Goal: Information Seeking & Learning: Learn about a topic

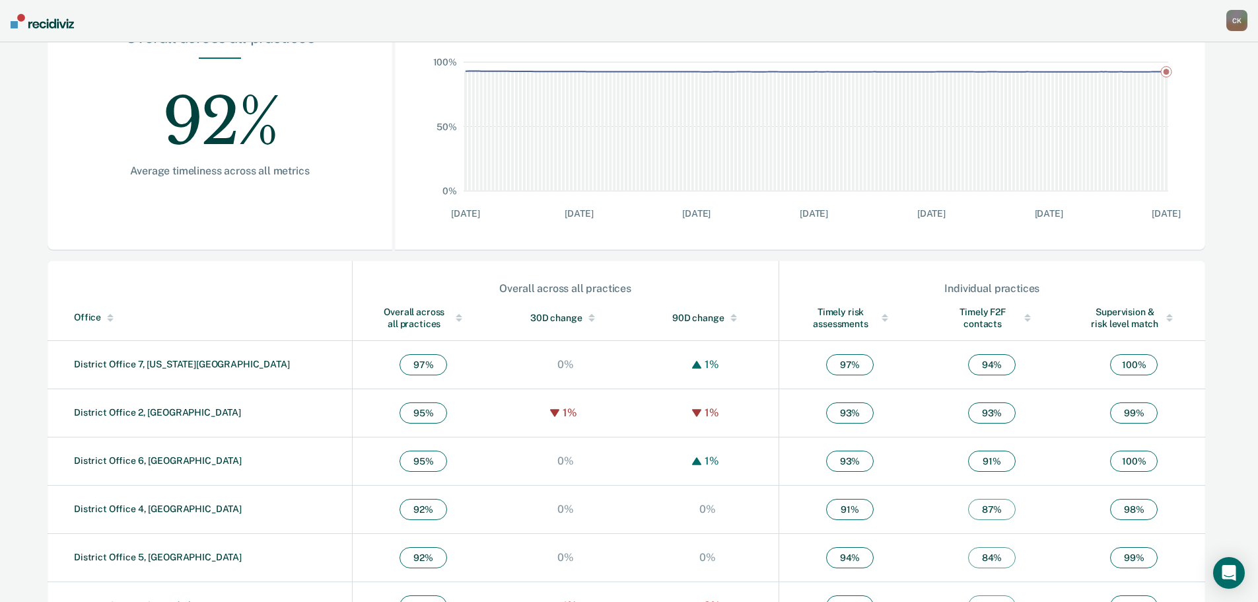
scroll to position [55, 0]
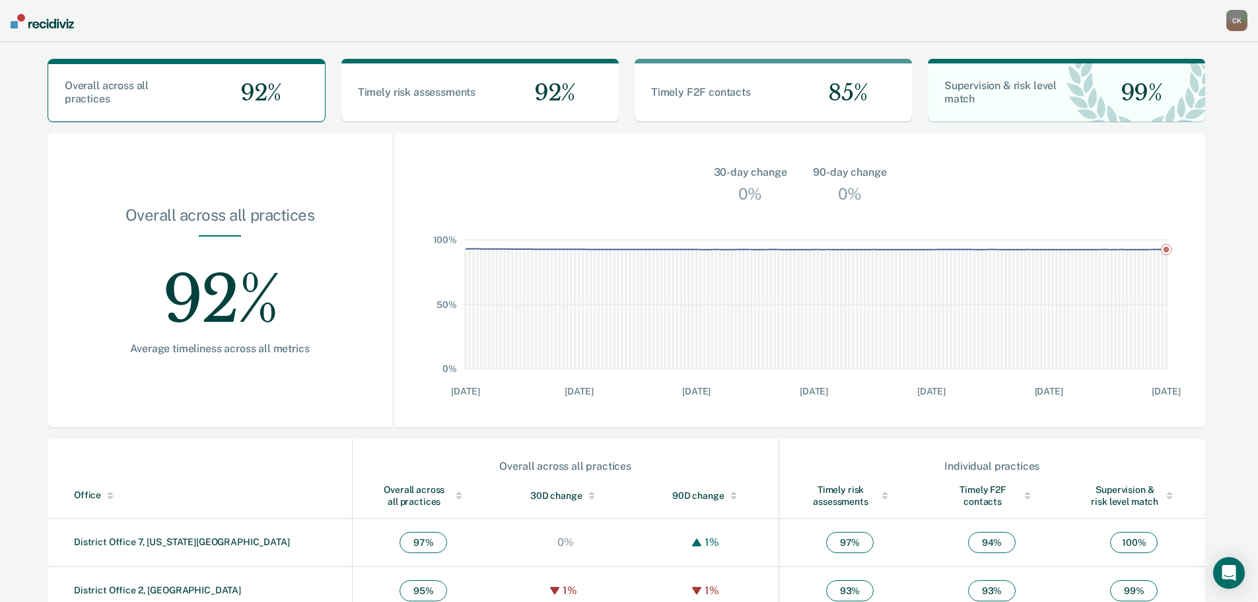
click at [37, 22] on img at bounding box center [42, 21] width 63 height 15
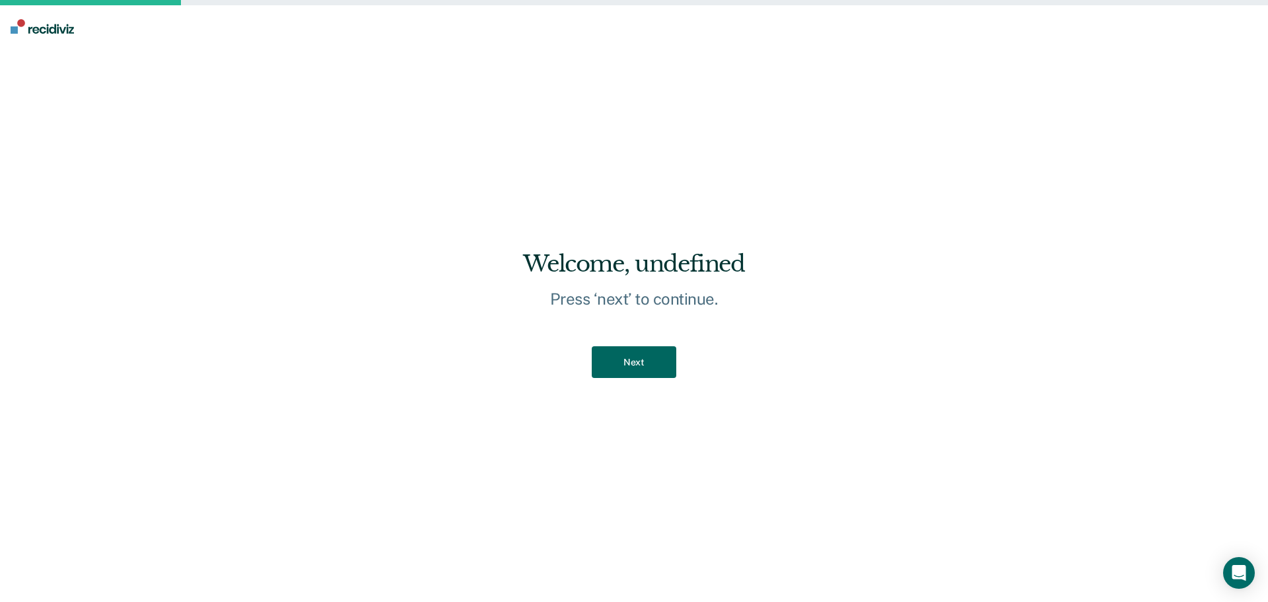
click at [647, 361] on button "Next" at bounding box center [634, 362] width 84 height 32
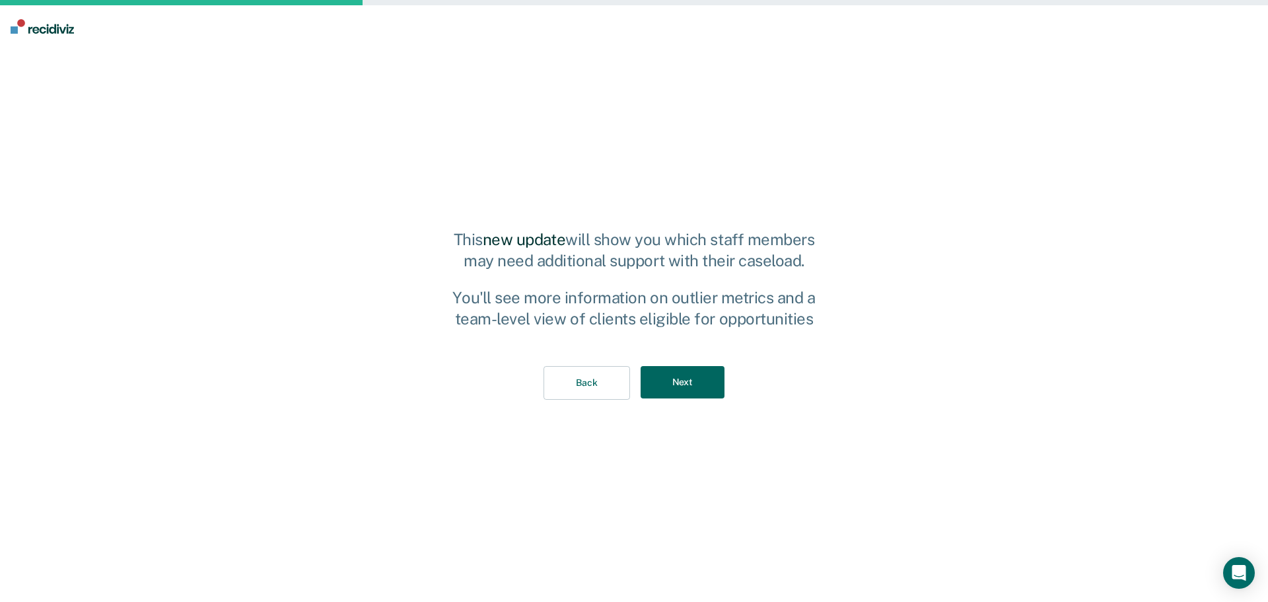
click at [705, 393] on button "Next" at bounding box center [683, 382] width 84 height 32
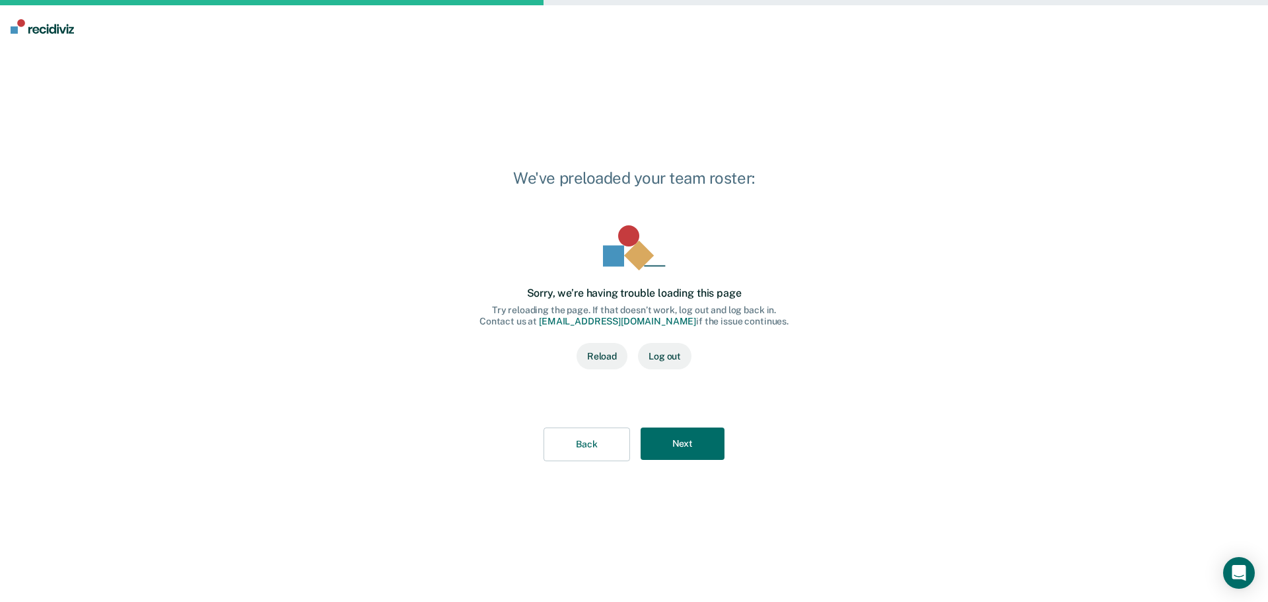
click at [705, 423] on div "Back Next" at bounding box center [633, 444] width 351 height 76
click at [708, 435] on button "Next" at bounding box center [683, 443] width 84 height 32
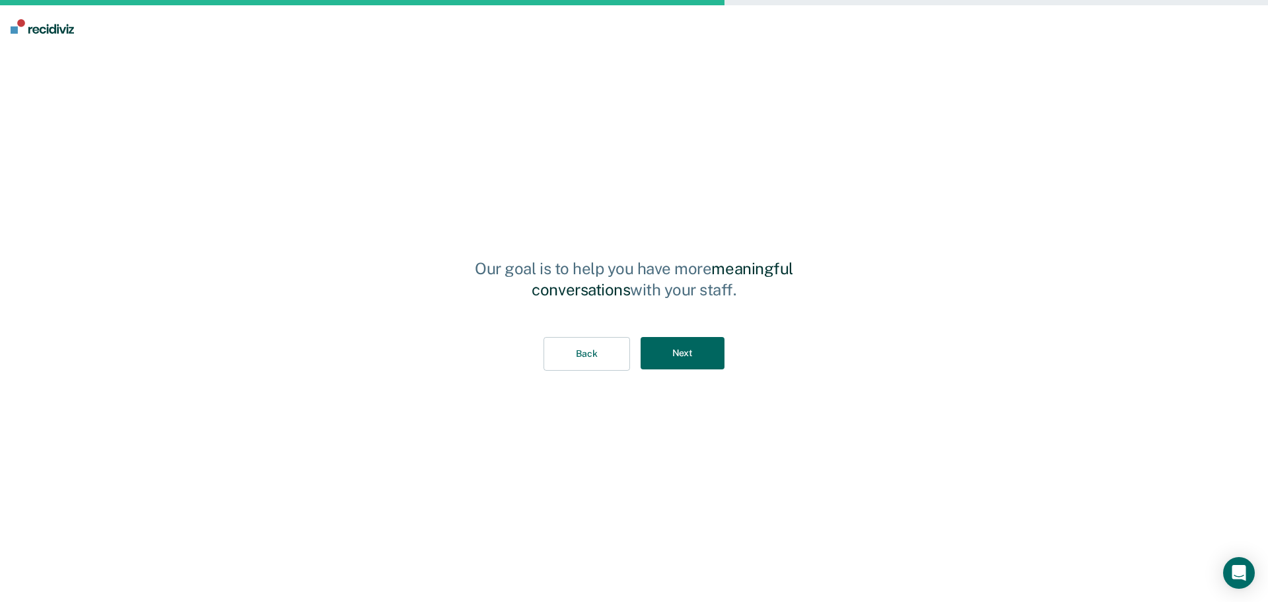
click at [694, 364] on button "Next" at bounding box center [683, 353] width 84 height 32
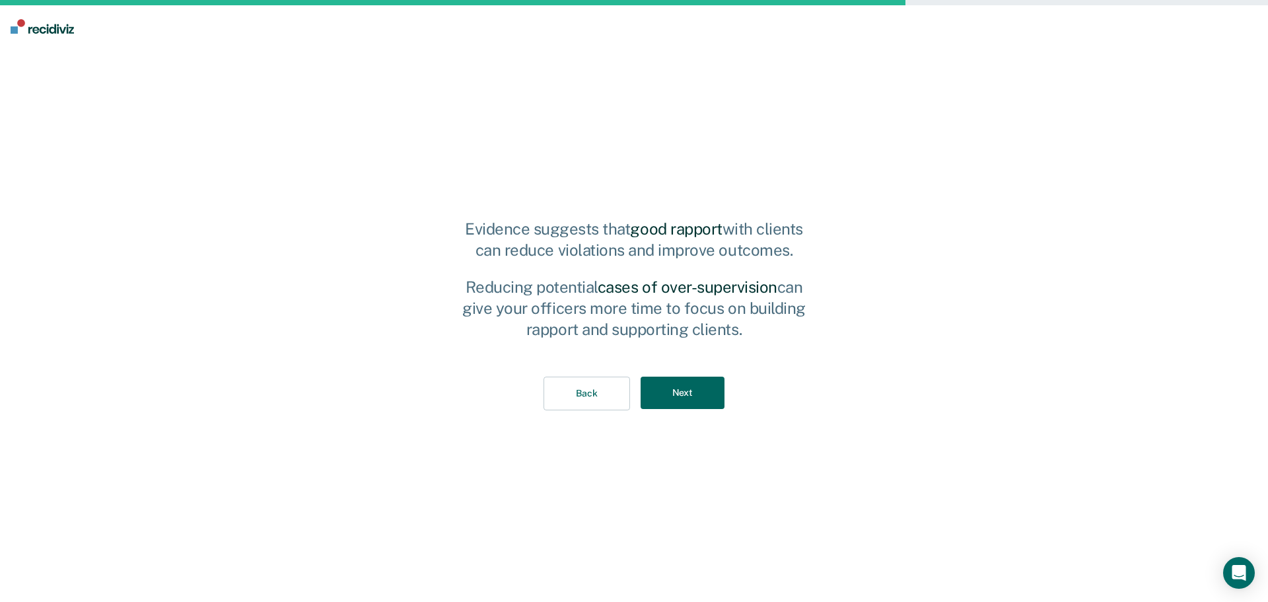
click at [687, 396] on button "Next" at bounding box center [683, 393] width 84 height 32
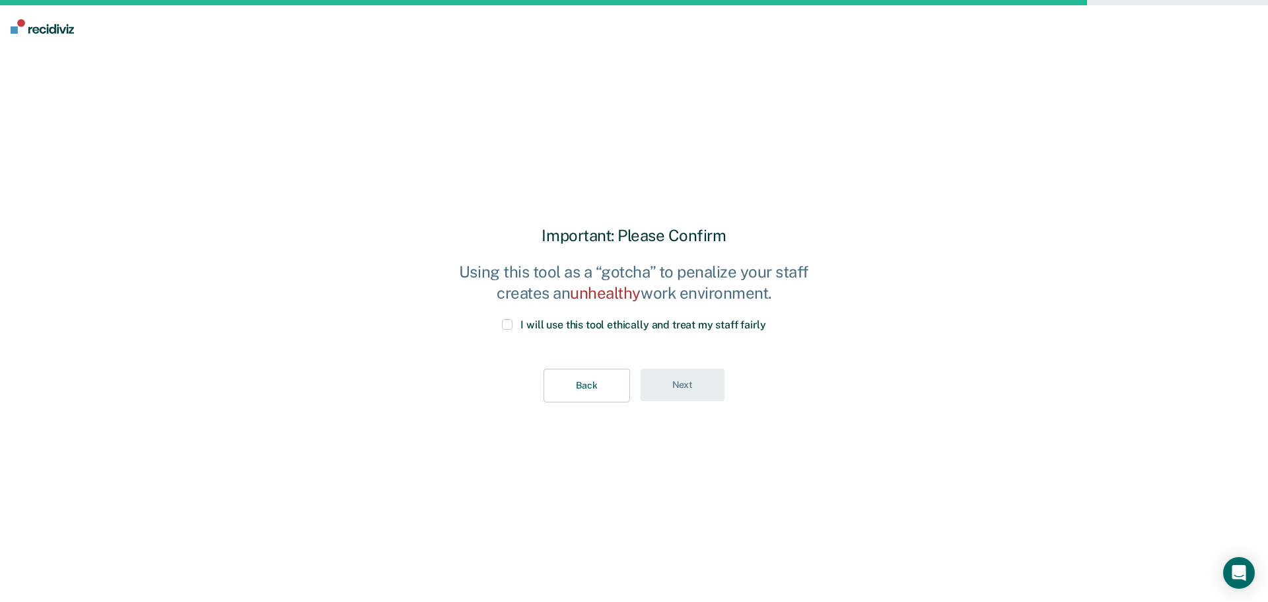
click at [515, 326] on label "I will use this tool ethically and treat my staff fairly" at bounding box center [634, 325] width 264 height 13
click at [766, 319] on input "I will use this tool ethically and treat my staff fairly" at bounding box center [766, 319] width 0 height 0
click at [679, 382] on button "Next" at bounding box center [683, 385] width 84 height 32
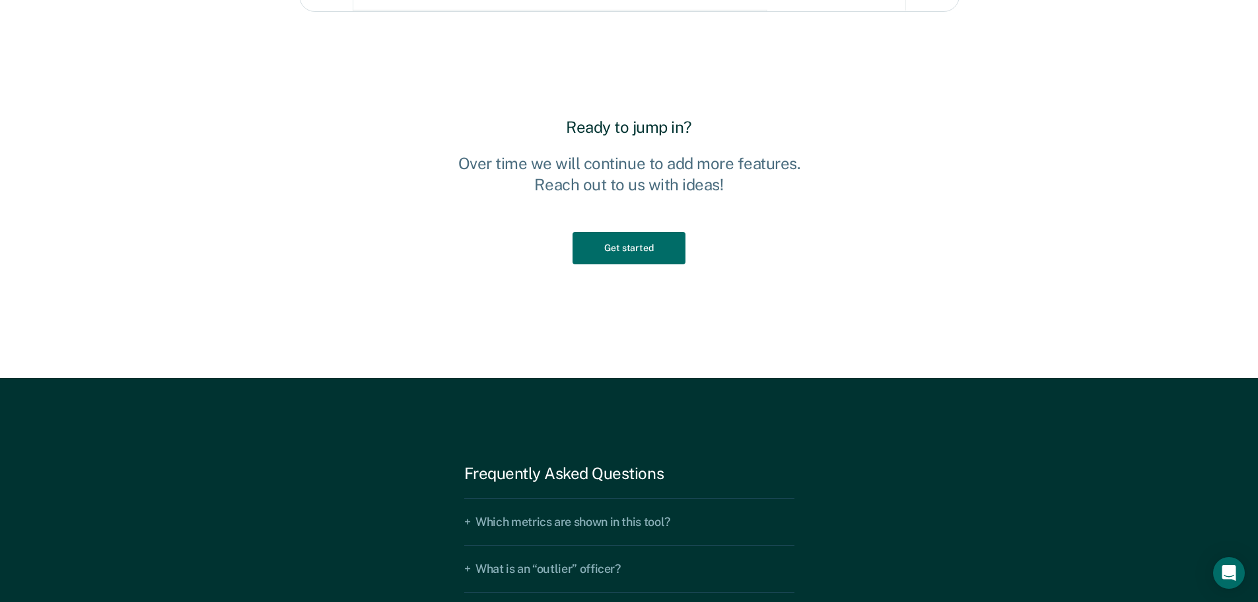
scroll to position [2085, 0]
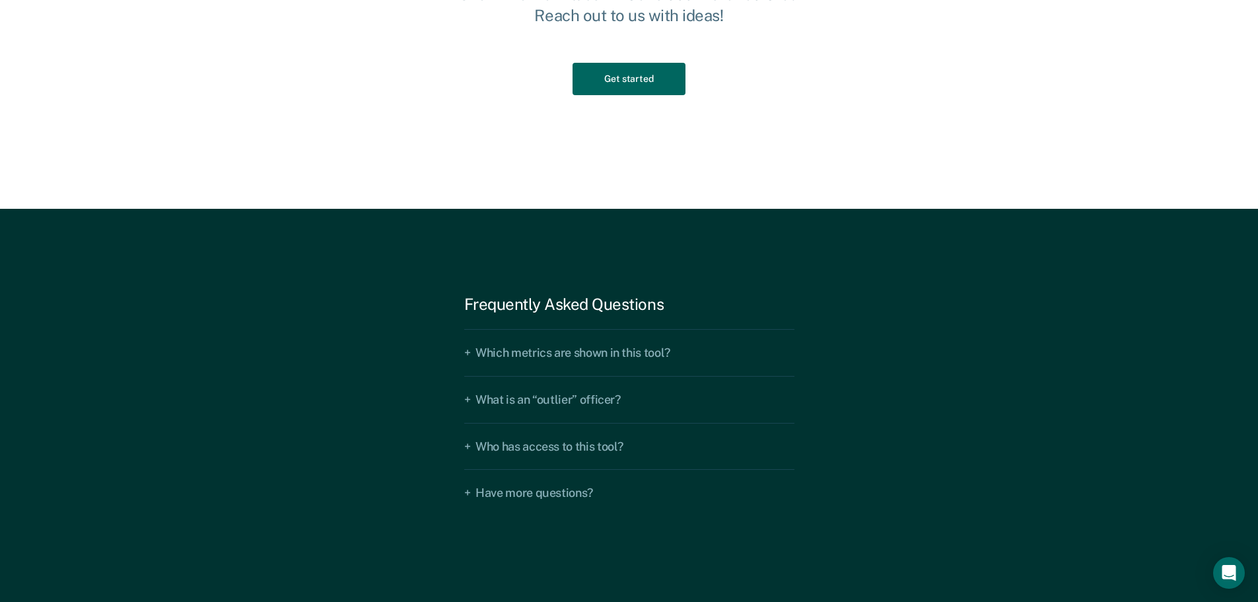
click at [640, 73] on button "Get started" at bounding box center [629, 79] width 112 height 32
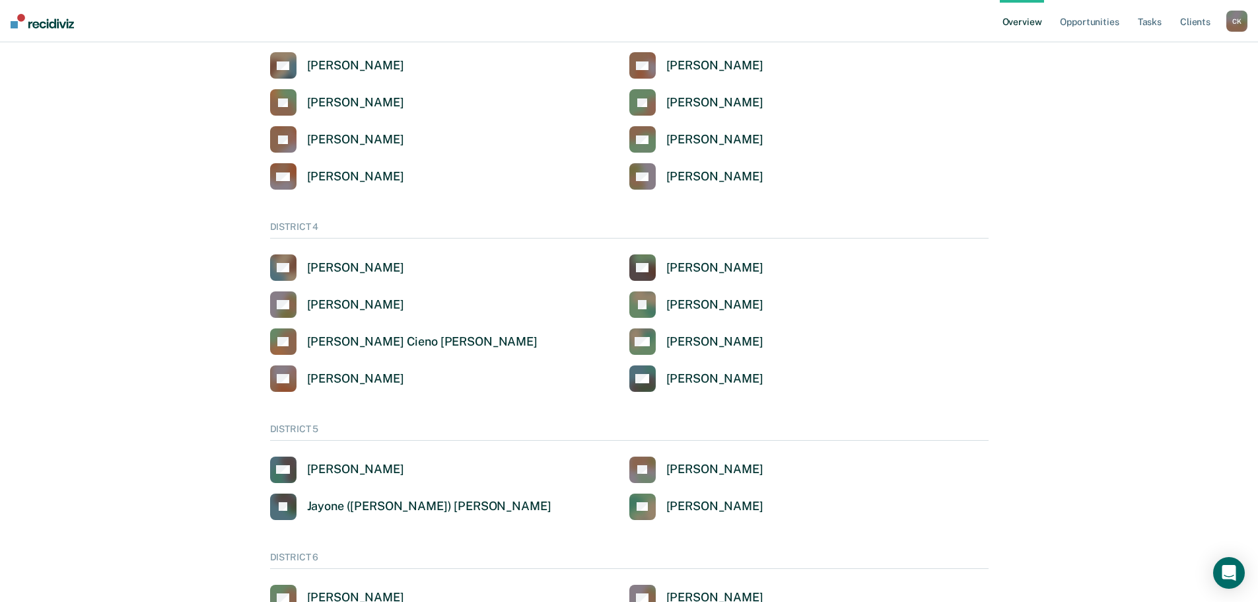
scroll to position [396, 0]
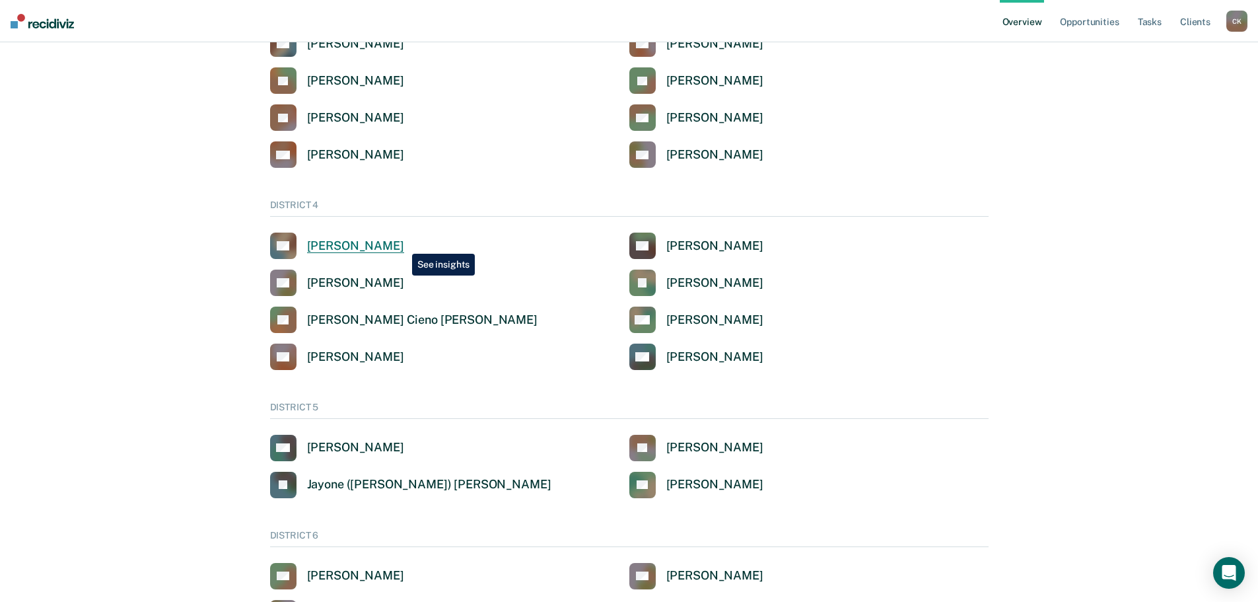
click at [402, 244] on div "[PERSON_NAME]" at bounding box center [355, 245] width 97 height 15
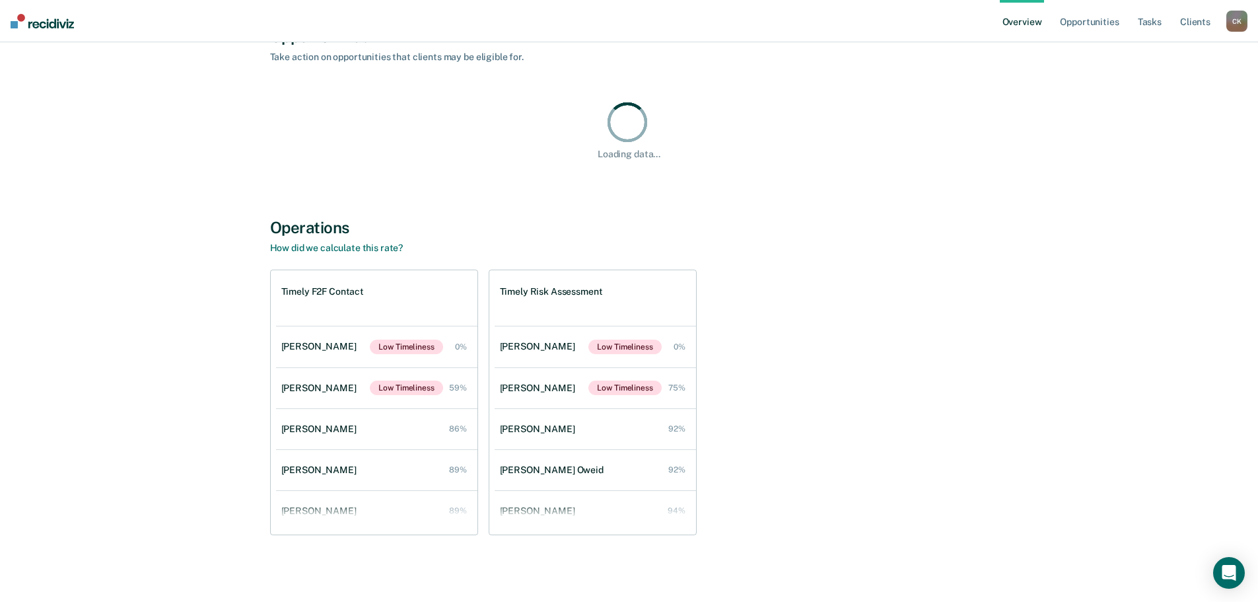
scroll to position [1111, 0]
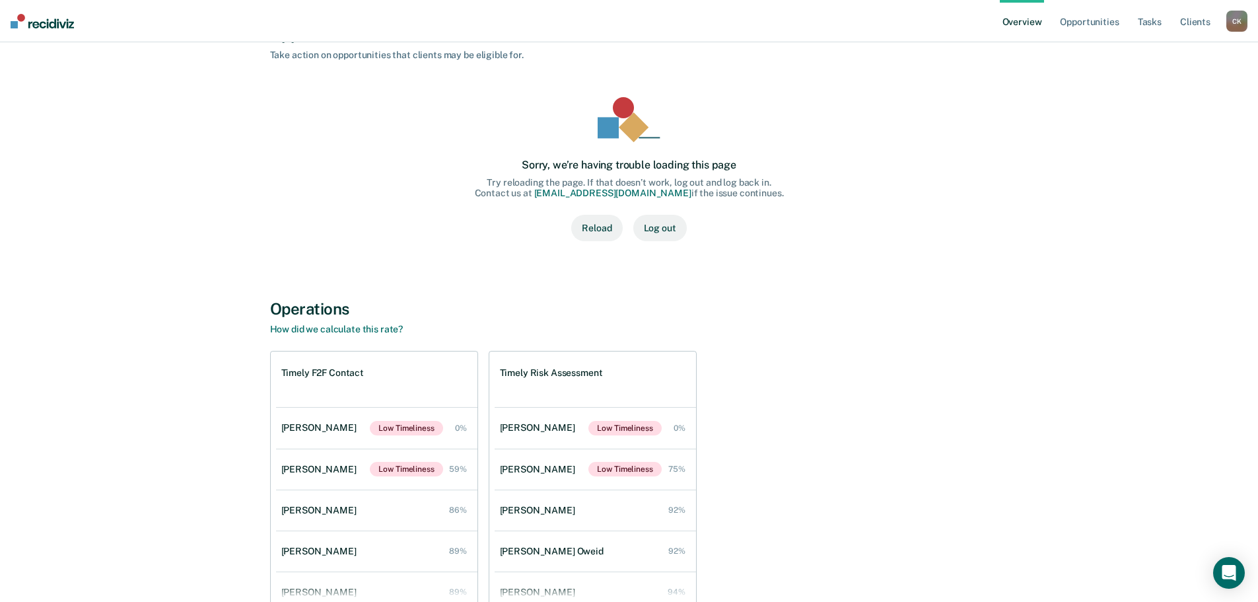
scroll to position [396, 0]
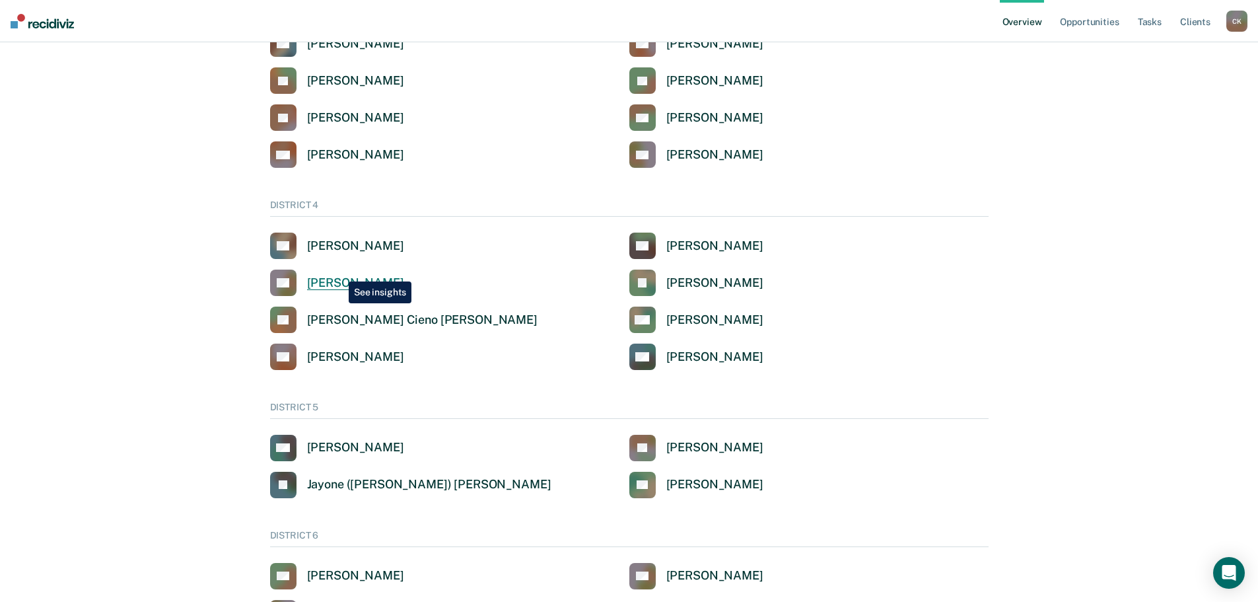
click at [339, 271] on link "CC [PERSON_NAME]" at bounding box center [337, 282] width 134 height 26
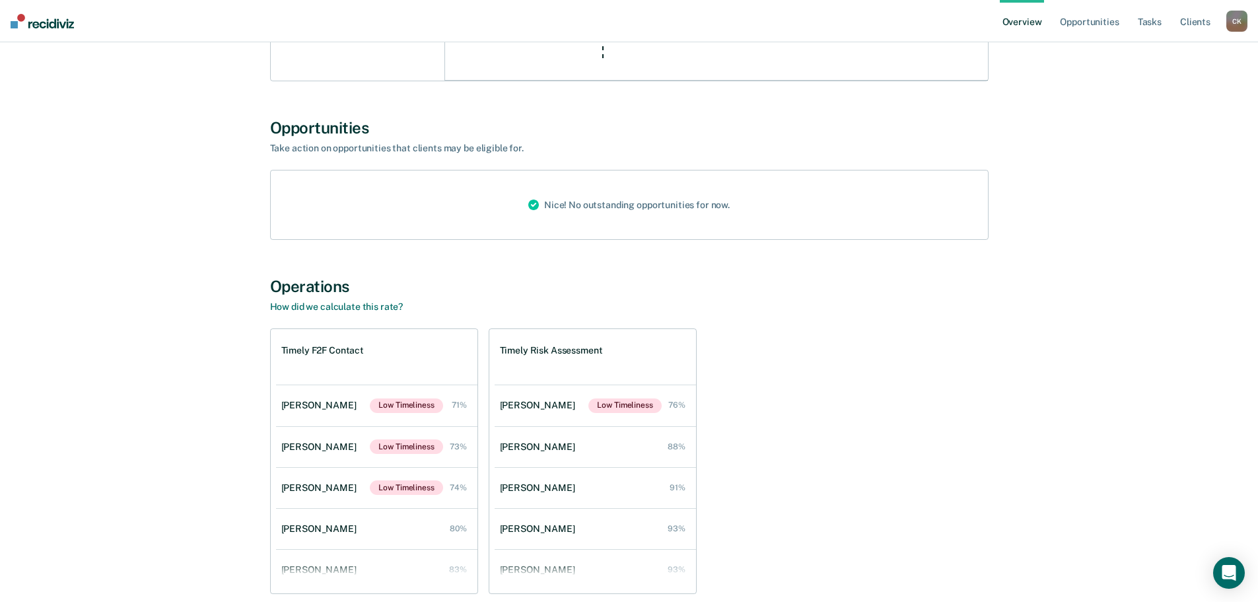
scroll to position [834, 0]
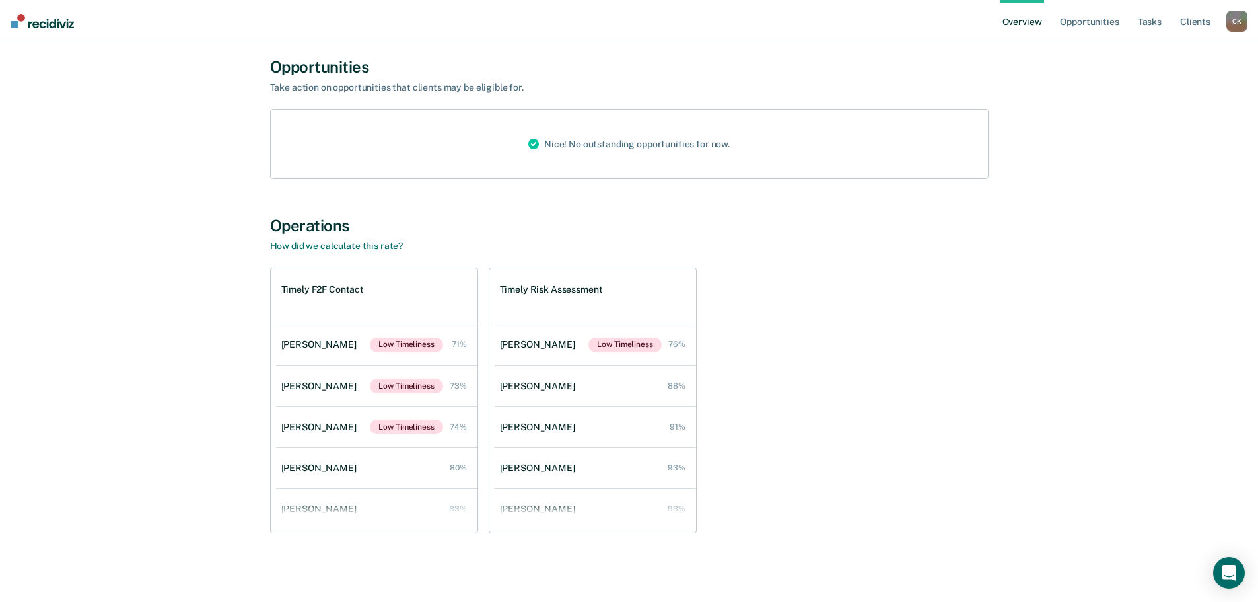
scroll to position [396, 0]
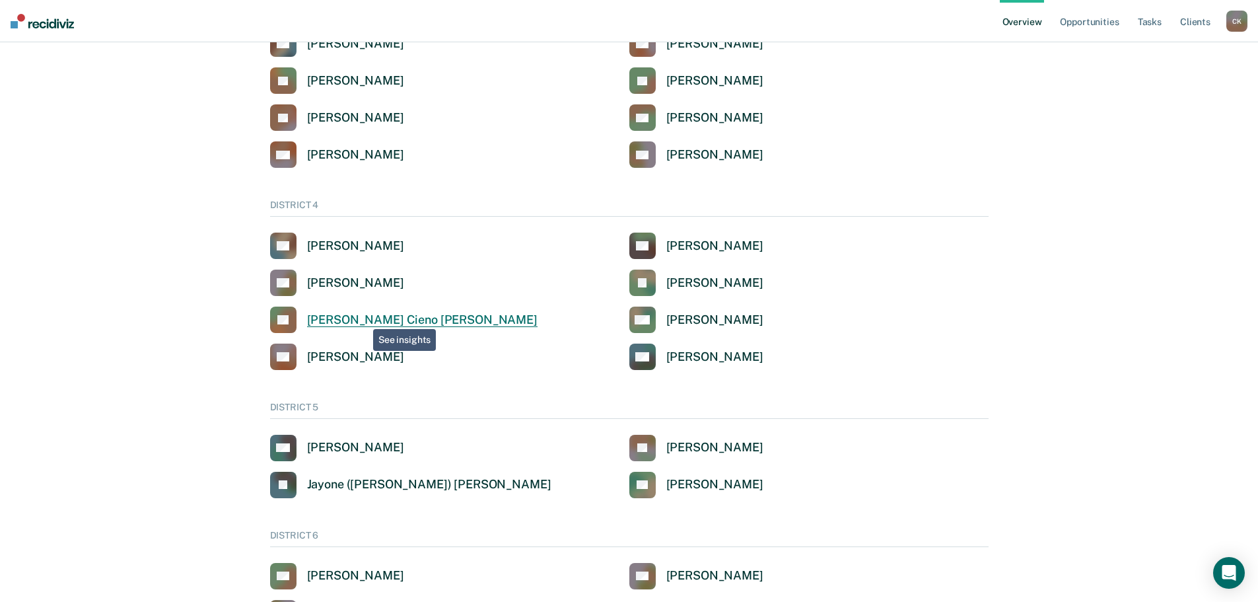
click at [361, 321] on div "[PERSON_NAME] Cieno [PERSON_NAME]" at bounding box center [422, 319] width 231 height 15
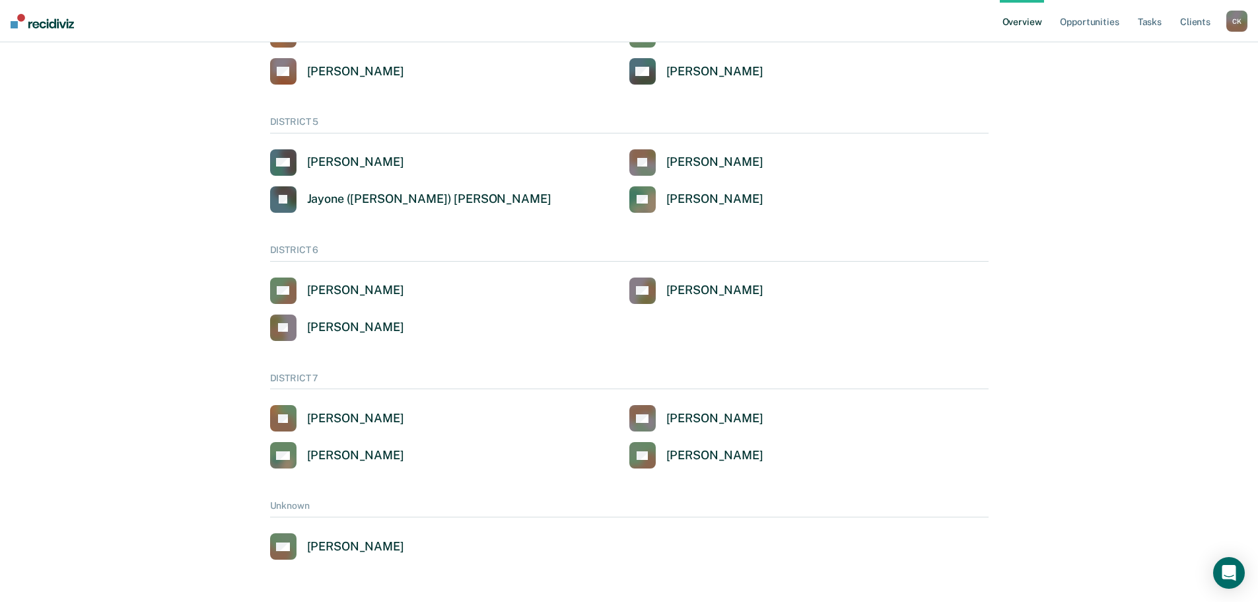
scroll to position [396, 0]
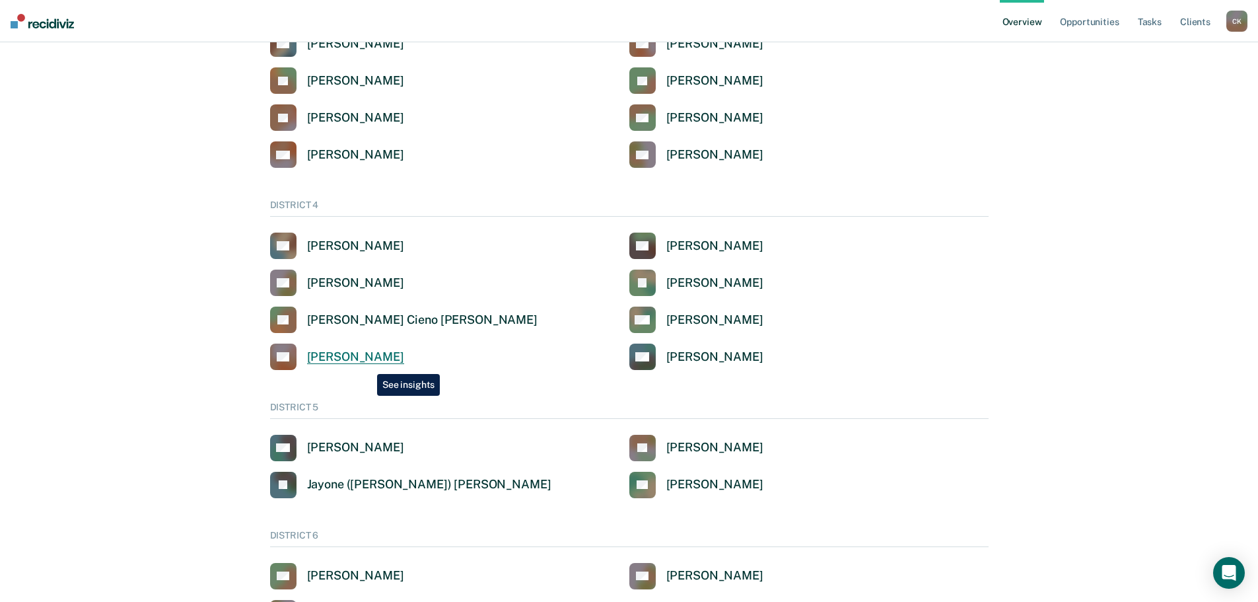
click at [367, 361] on div "[PERSON_NAME]" at bounding box center [355, 356] width 97 height 15
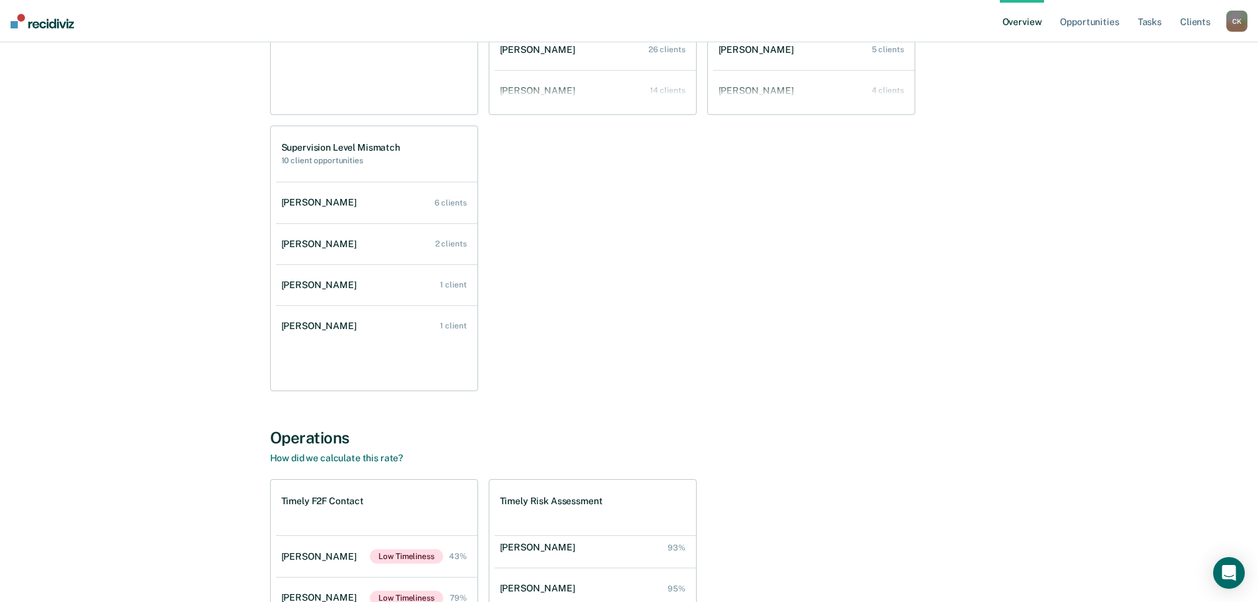
scroll to position [1129, 0]
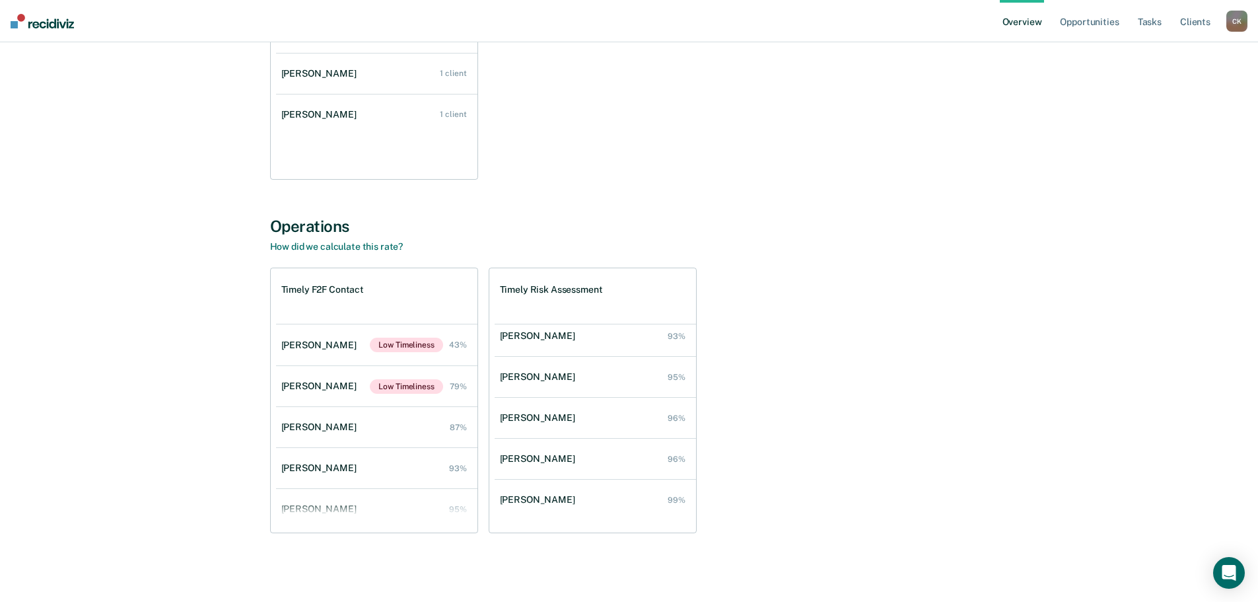
scroll to position [396, 0]
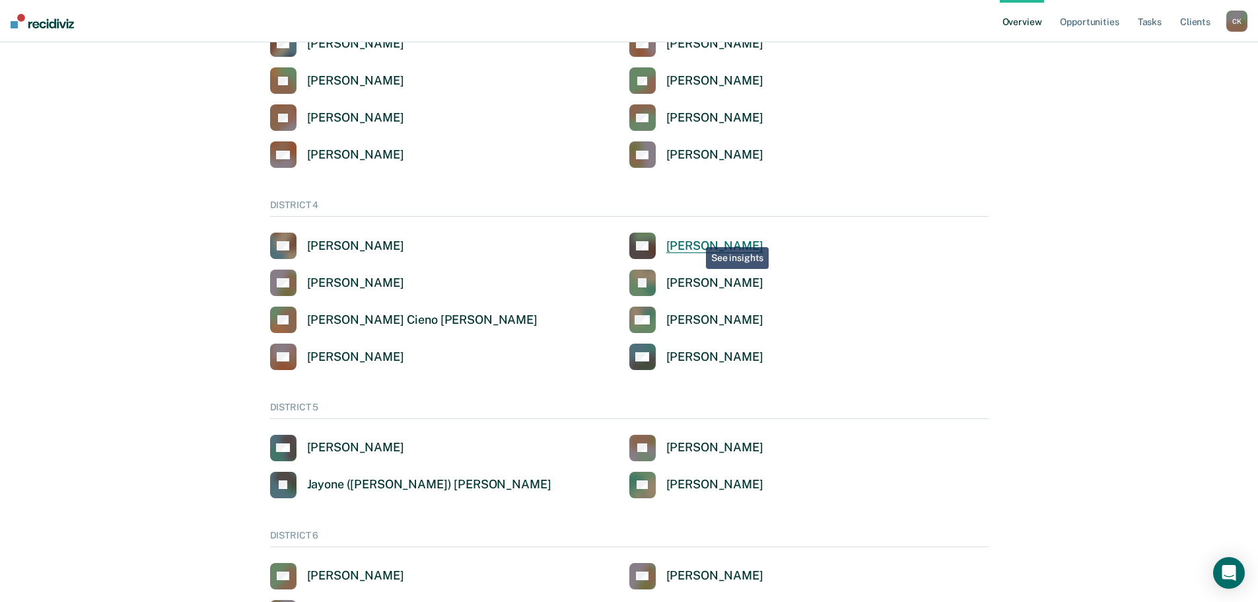
click at [695, 239] on div "[PERSON_NAME]" at bounding box center [714, 245] width 97 height 15
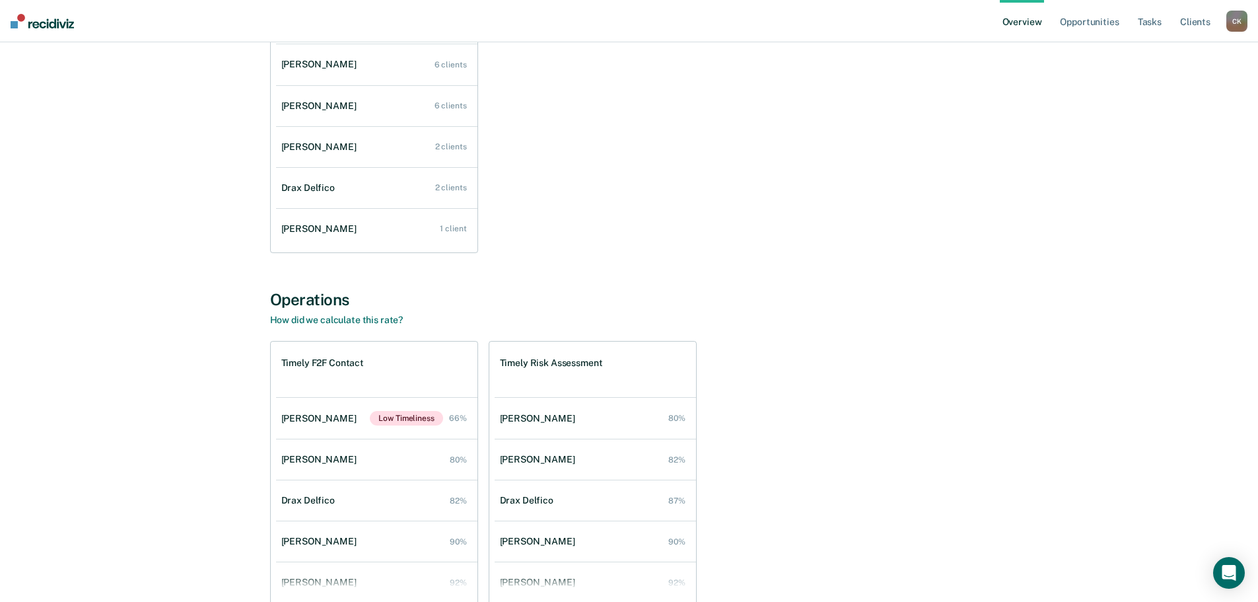
scroll to position [1087, 0]
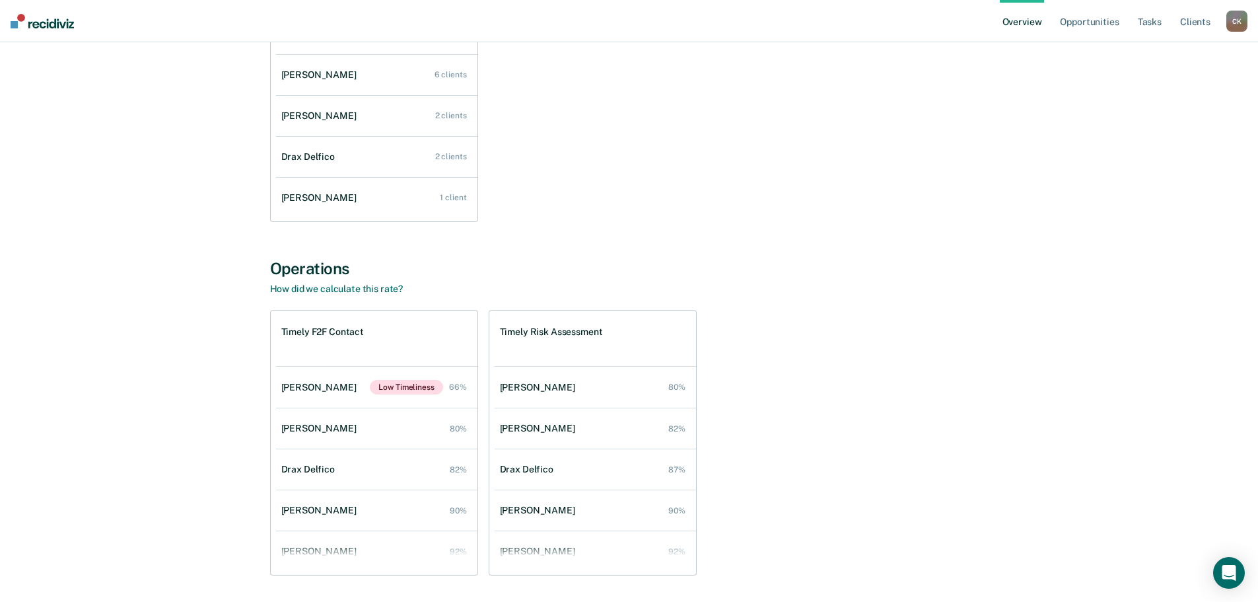
scroll to position [396, 0]
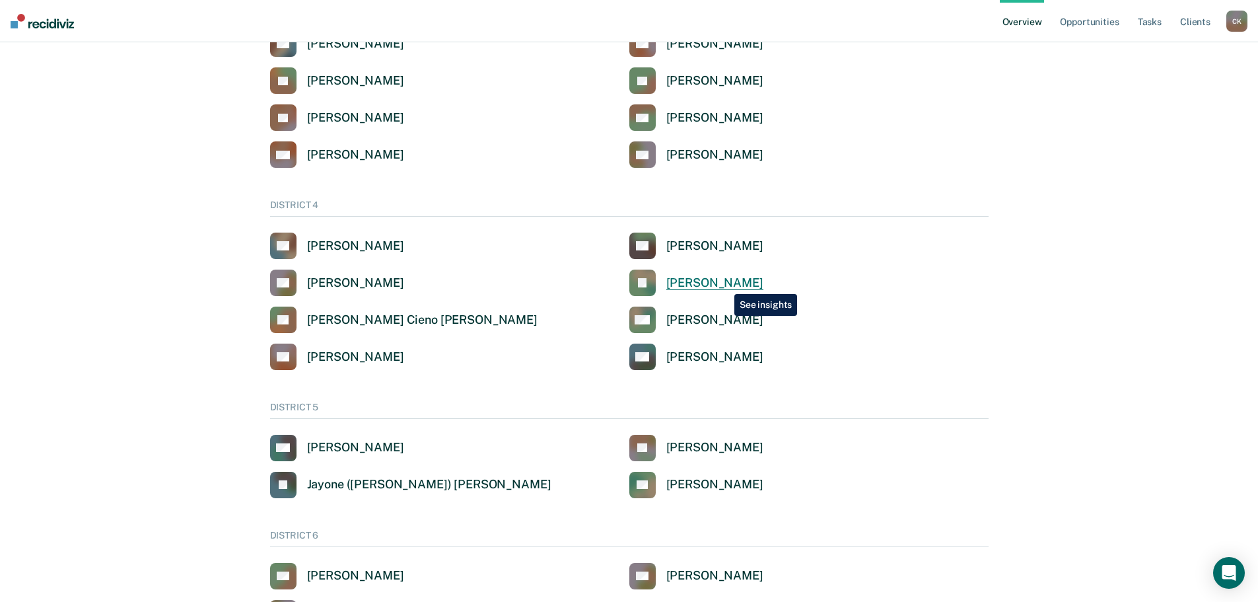
click at [725, 283] on div "[PERSON_NAME]" at bounding box center [714, 282] width 97 height 15
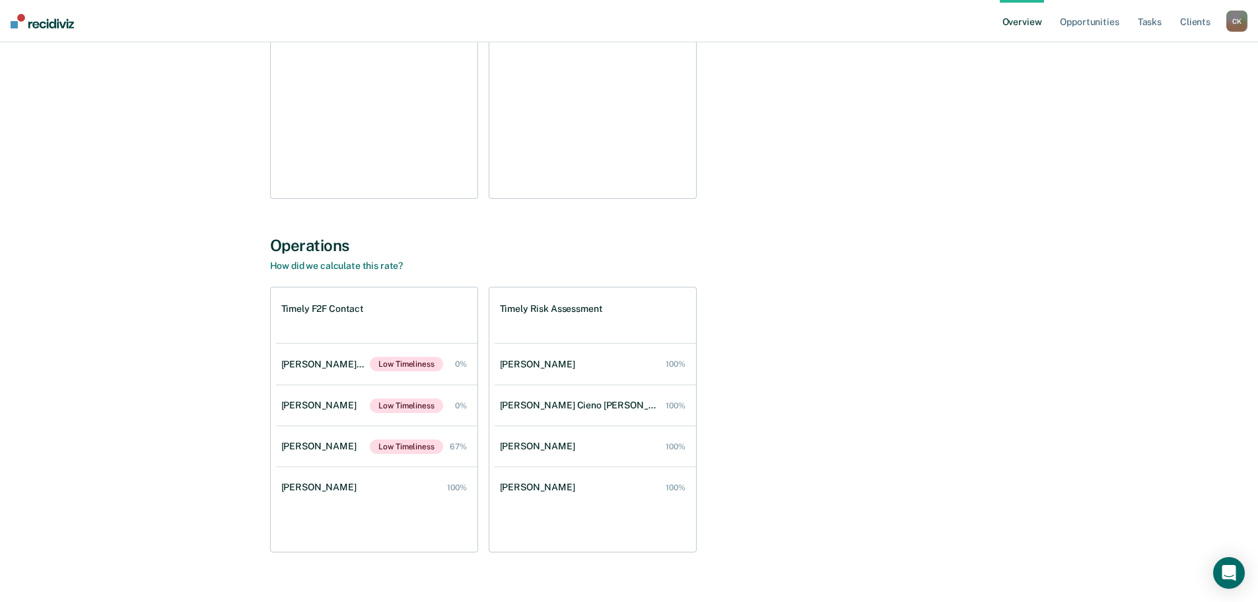
scroll to position [853, 0]
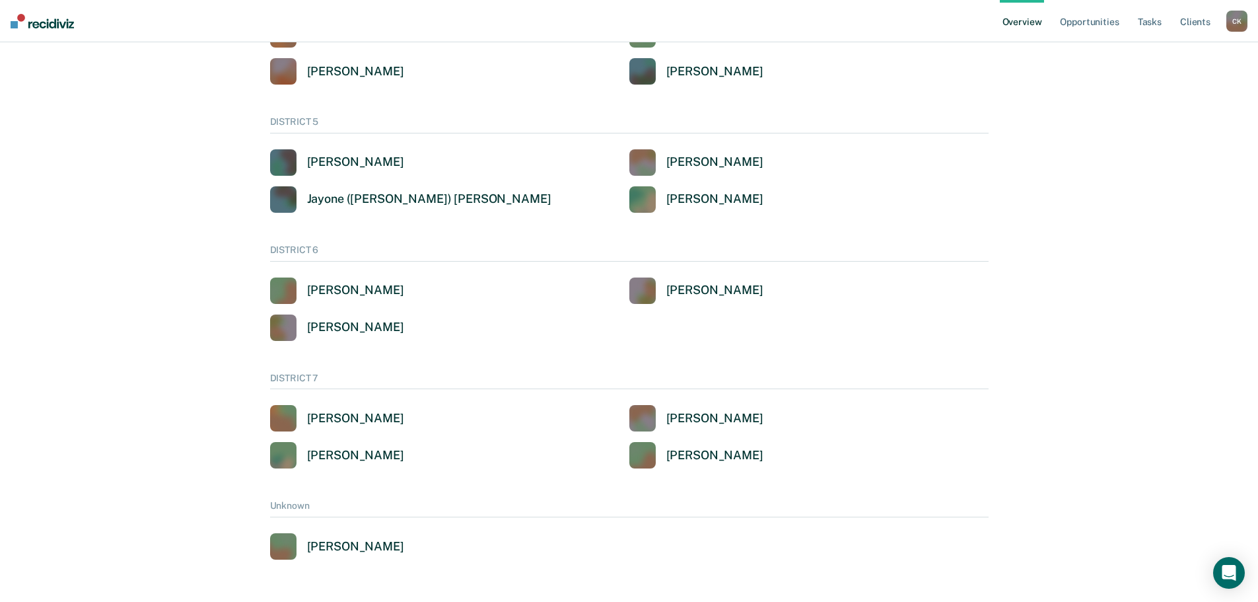
scroll to position [396, 0]
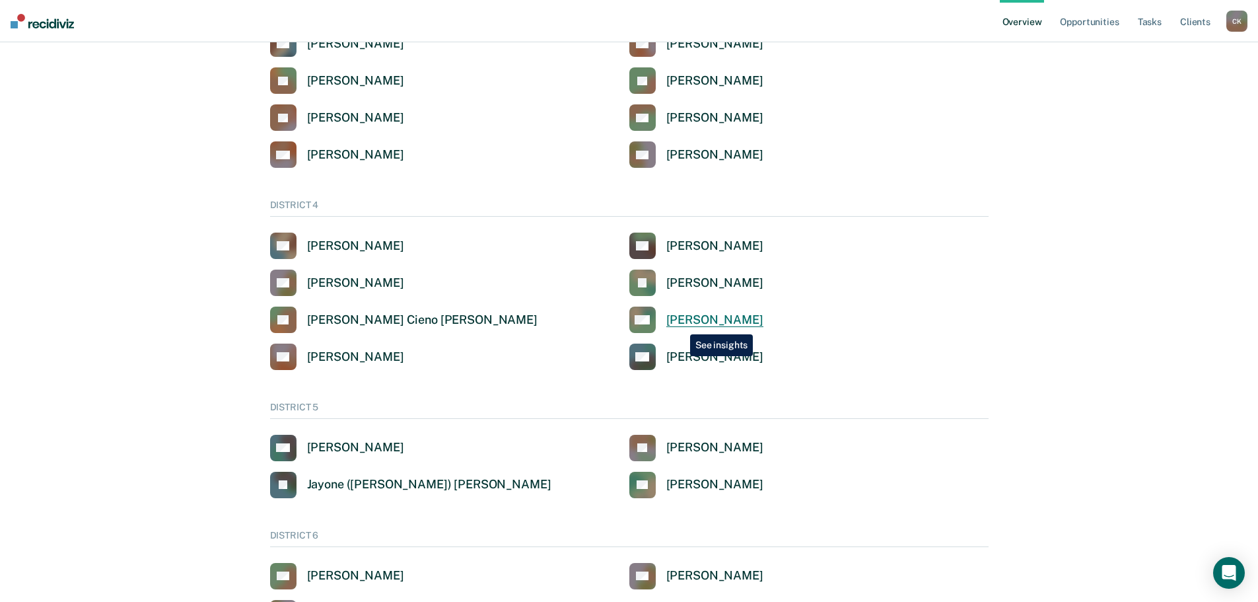
click at [680, 324] on div "[PERSON_NAME]" at bounding box center [714, 319] width 97 height 15
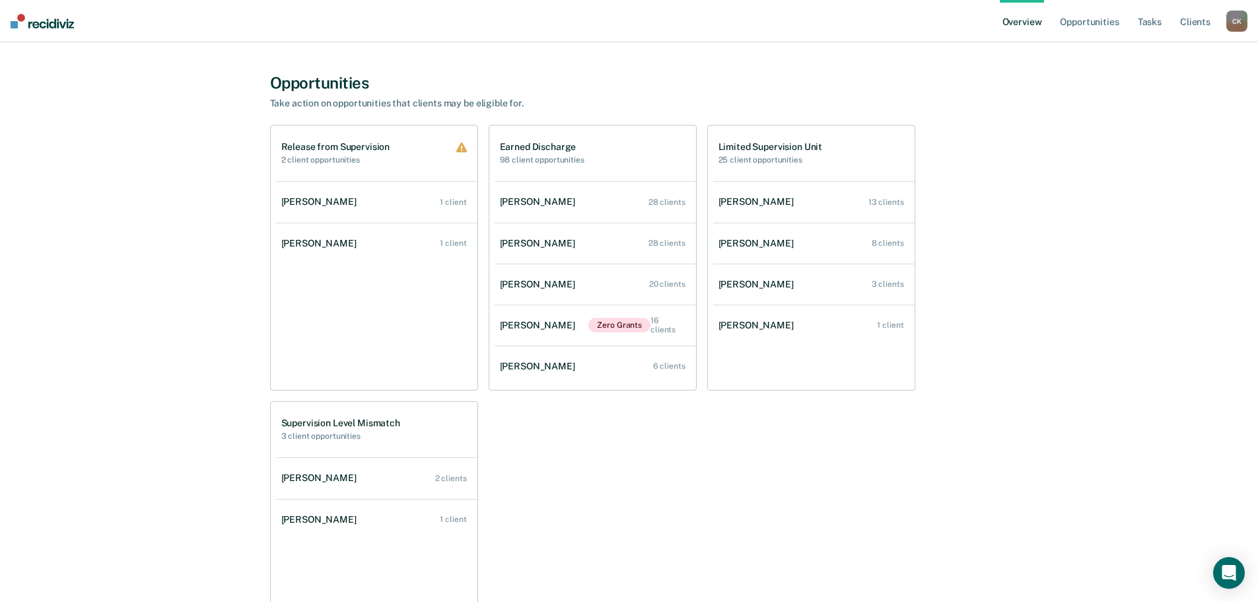
scroll to position [402, 0]
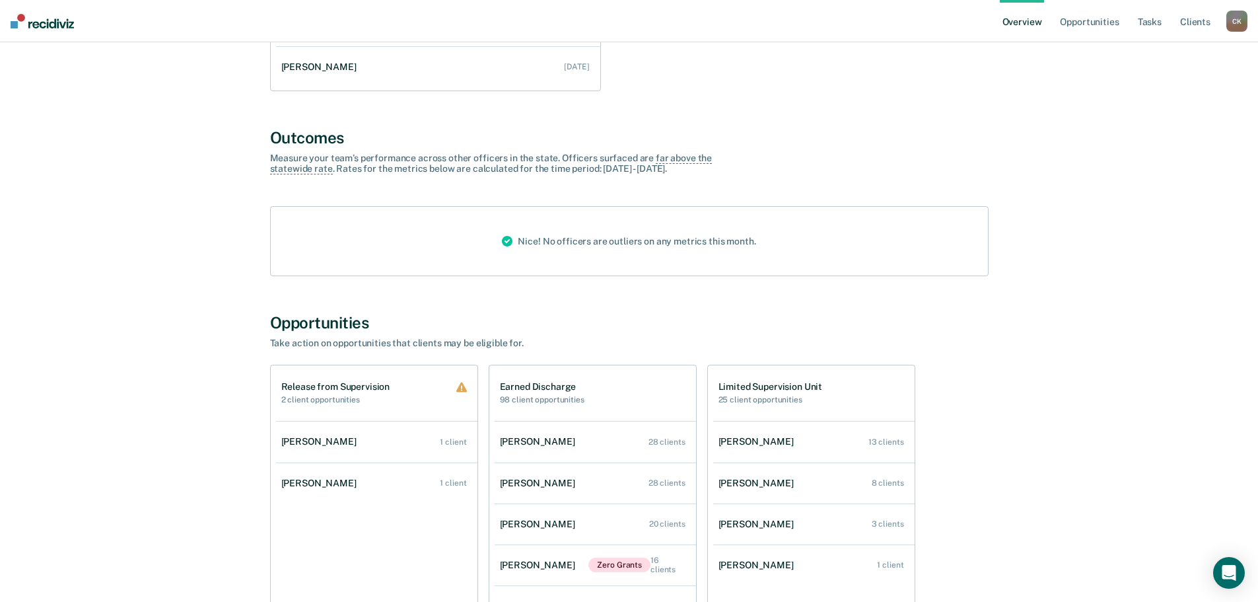
scroll to position [396, 0]
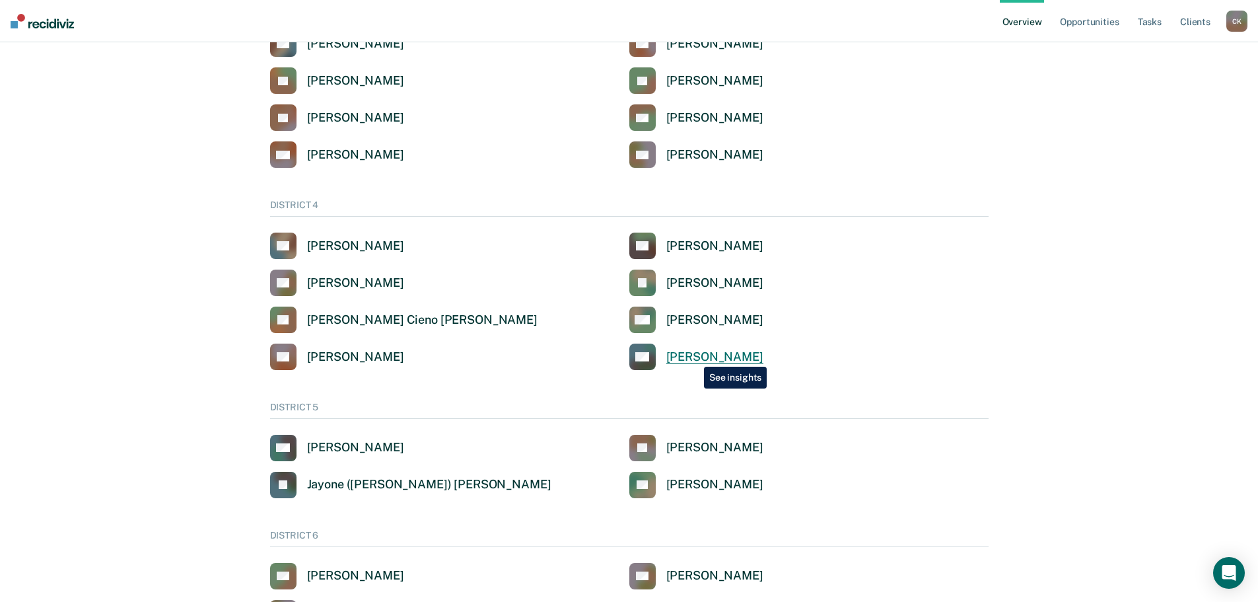
click at [694, 357] on div "[PERSON_NAME]" at bounding box center [714, 356] width 97 height 15
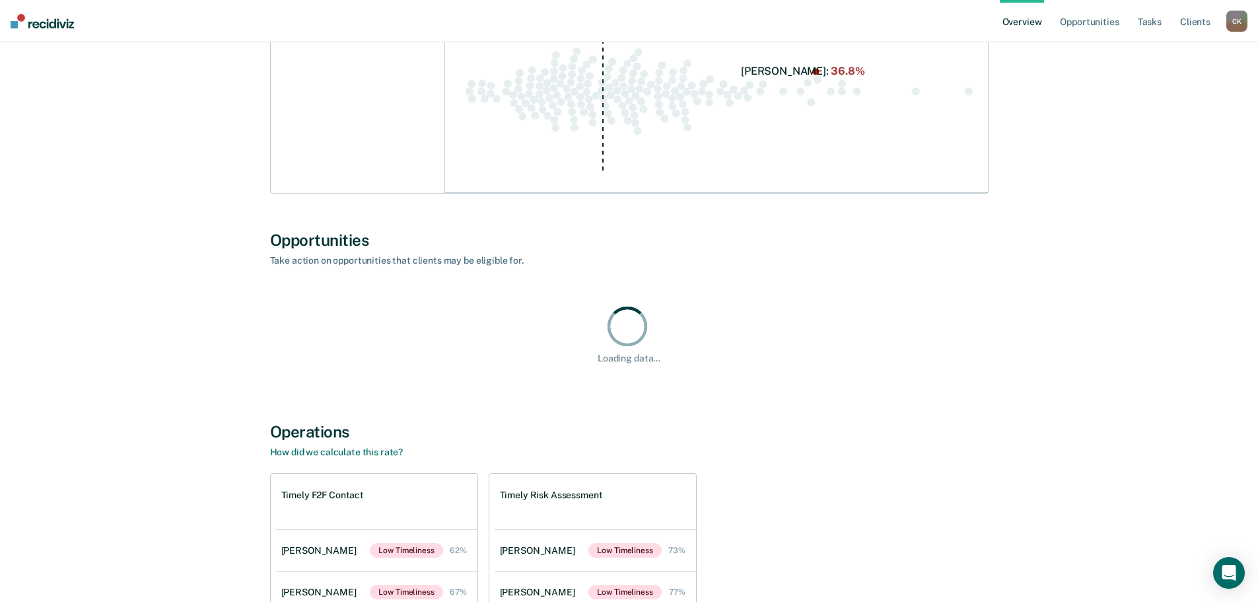
scroll to position [866, 0]
